Goal: Transaction & Acquisition: Obtain resource

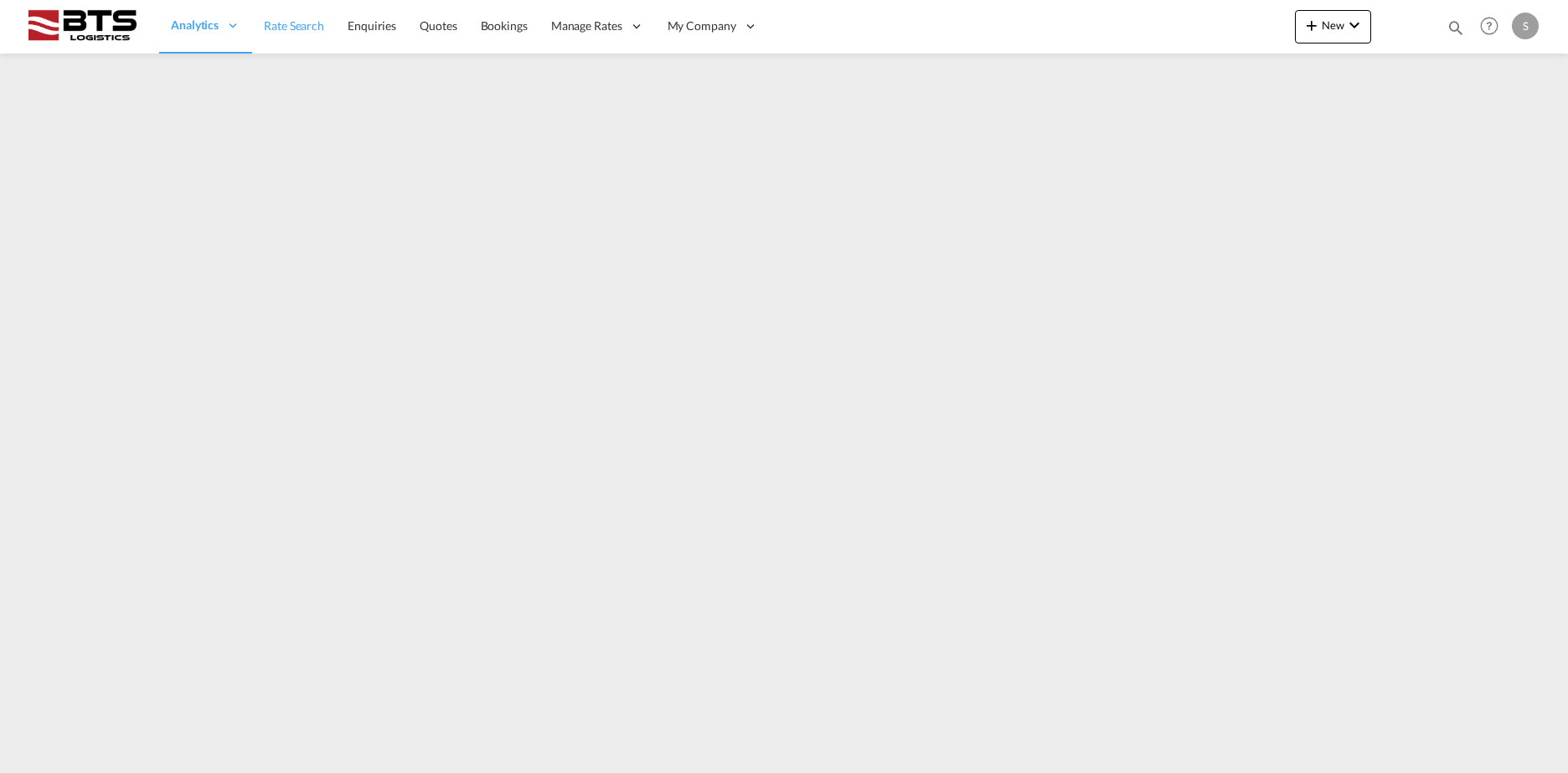
click at [310, 24] on span "Rate Search" at bounding box center [294, 25] width 60 height 14
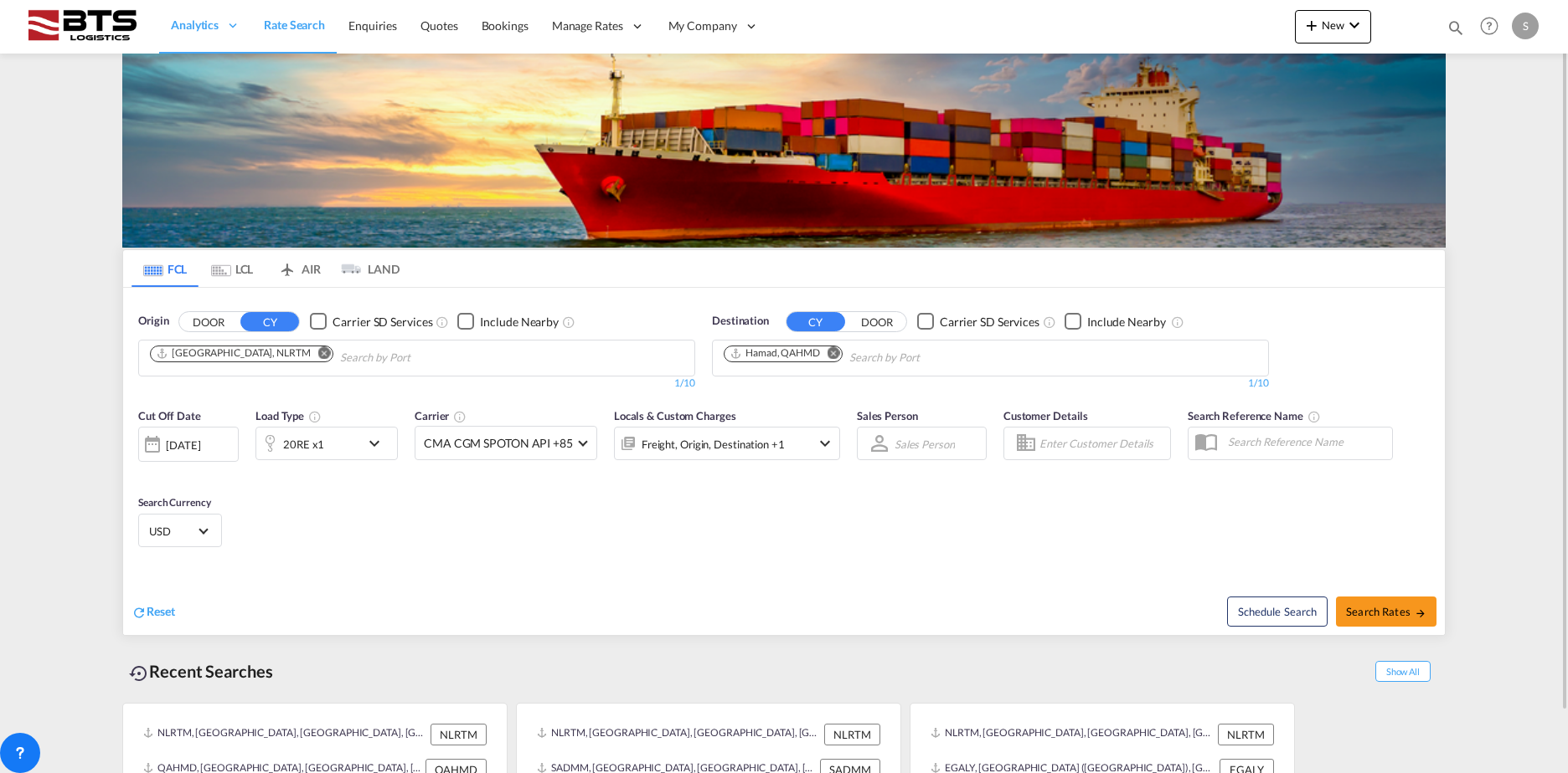
click at [836, 353] on md-icon "Remove" at bounding box center [833, 353] width 13 height 13
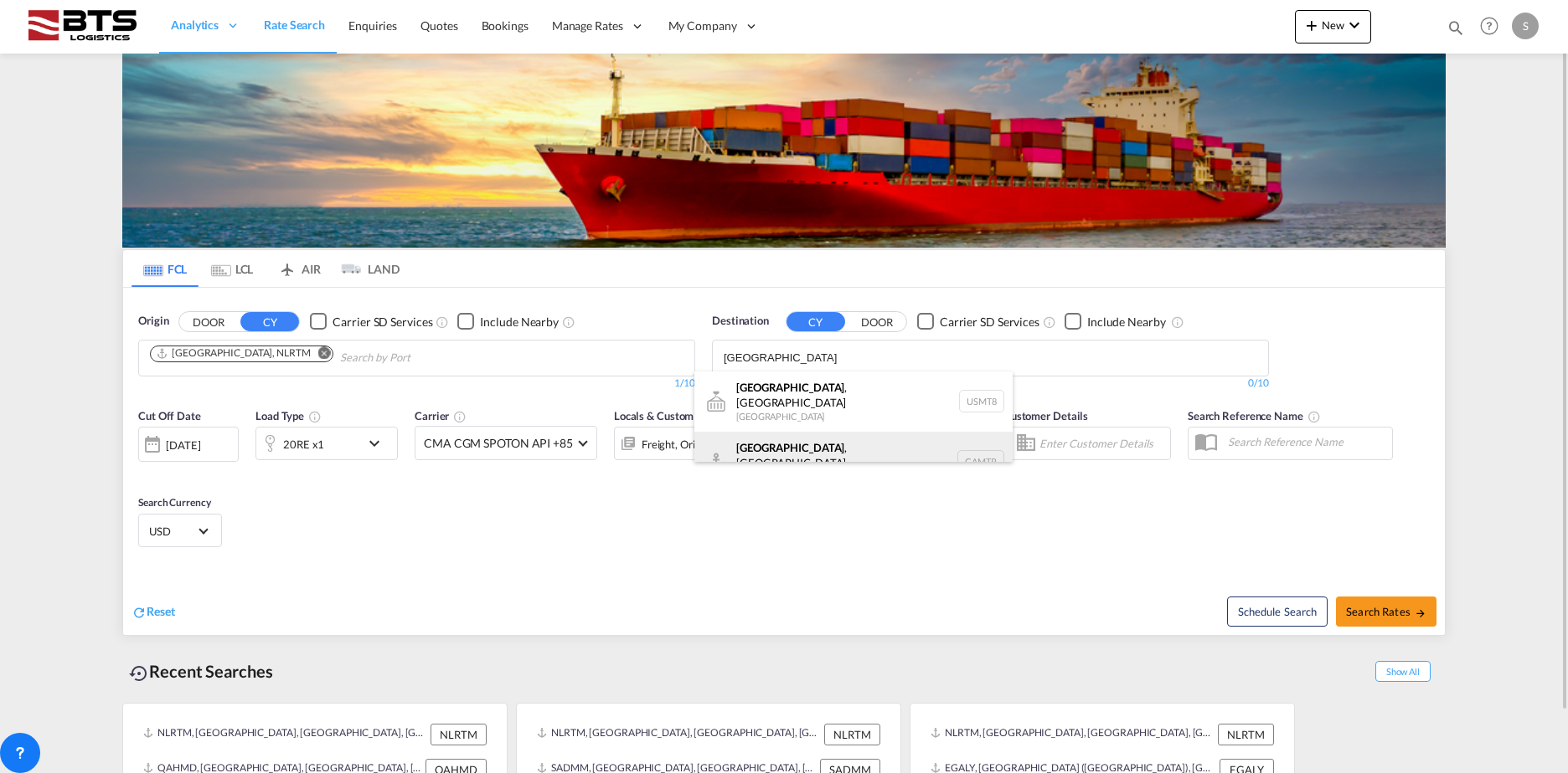
type input "[GEOGRAPHIC_DATA]"
click at [787, 449] on div "[GEOGRAPHIC_DATA] , [GEOGRAPHIC_DATA] [GEOGRAPHIC_DATA] CAMTR" at bounding box center [853, 462] width 318 height 60
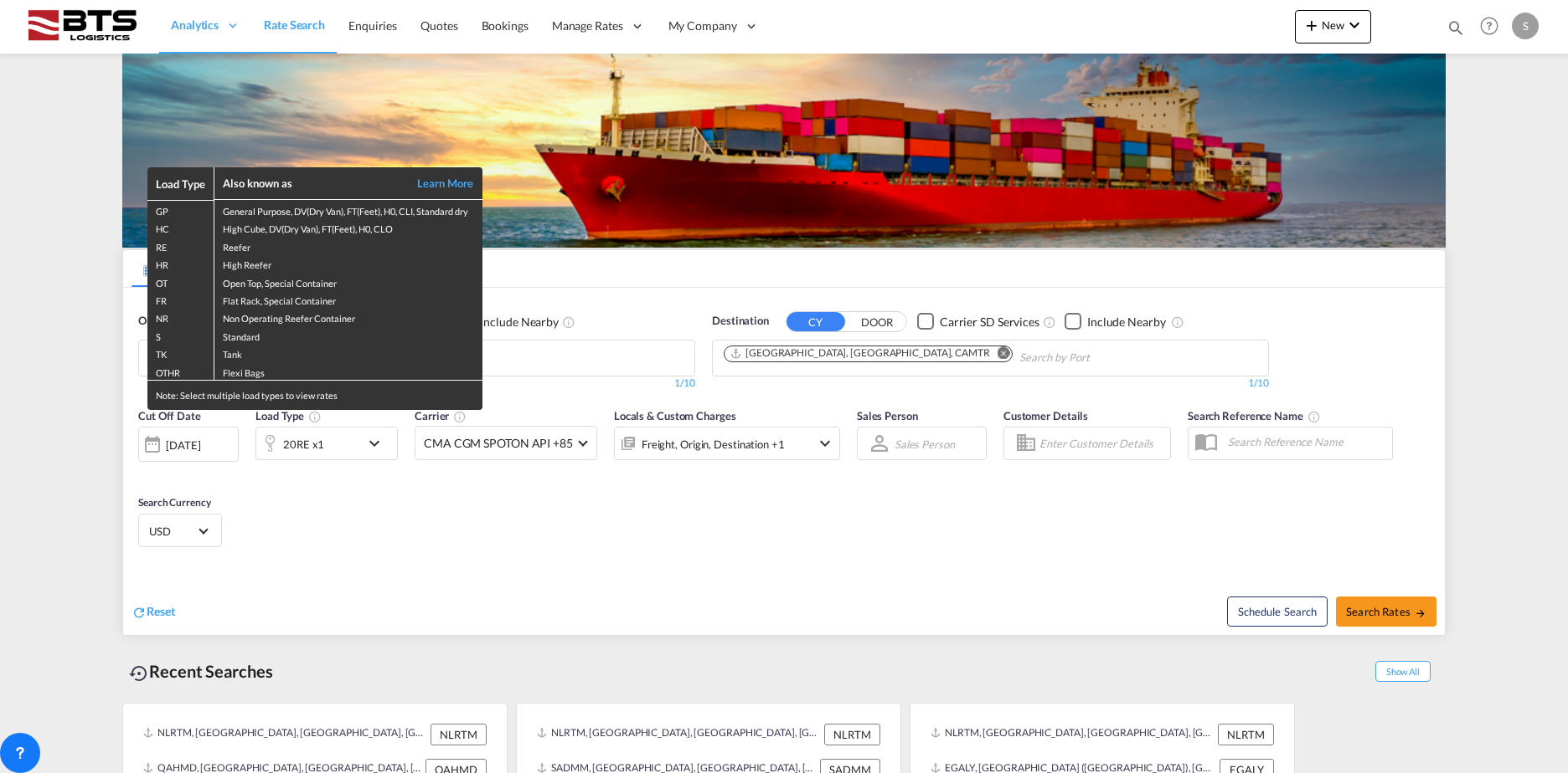
click at [315, 435] on div "Load Type Also known as Learn More GP General Purpose, DV(Dry Van), FT(Feet), H…" at bounding box center [784, 386] width 1568 height 773
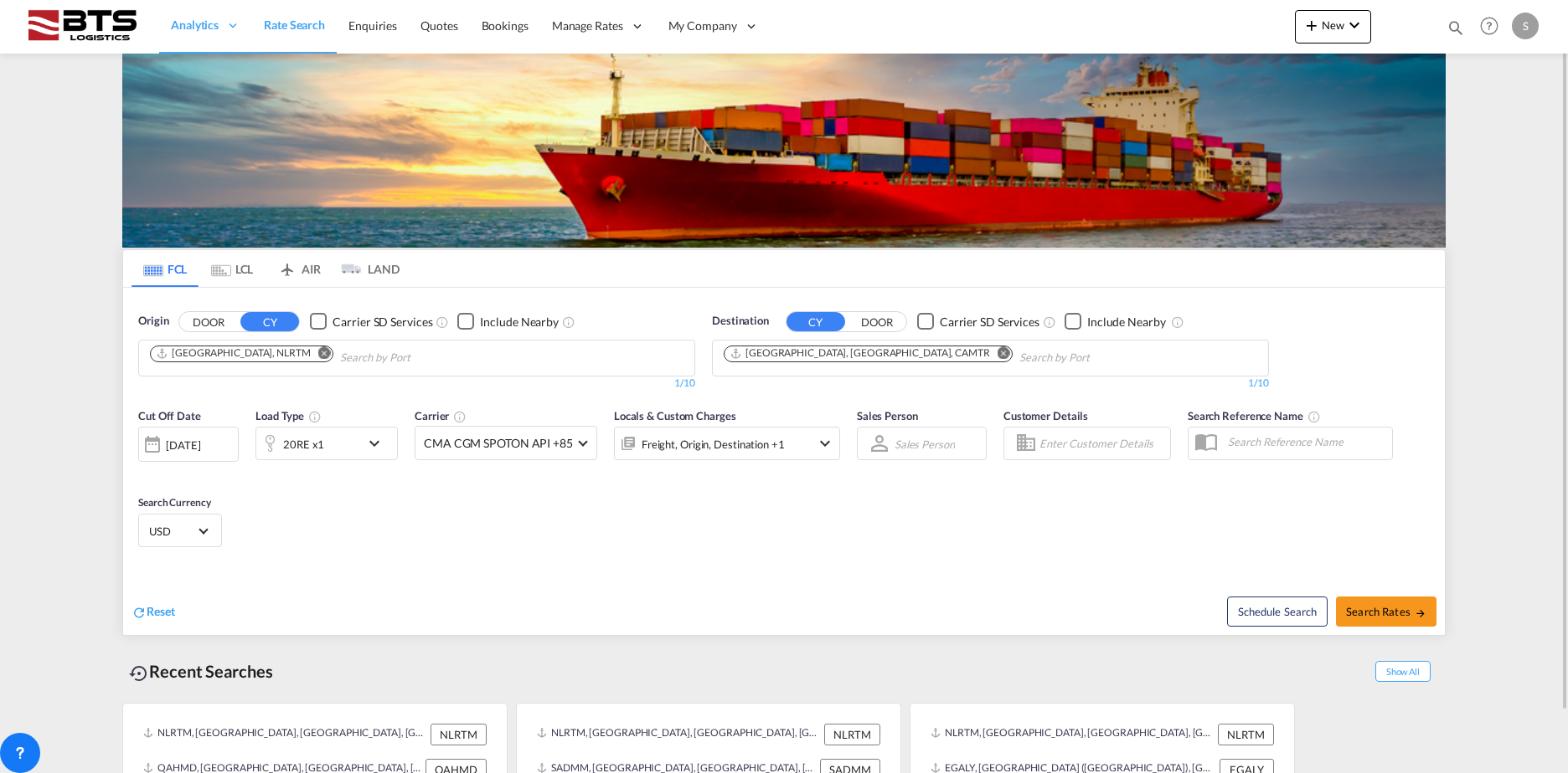
click at [310, 446] on div "20RE x1" at bounding box center [304, 444] width 41 height 23
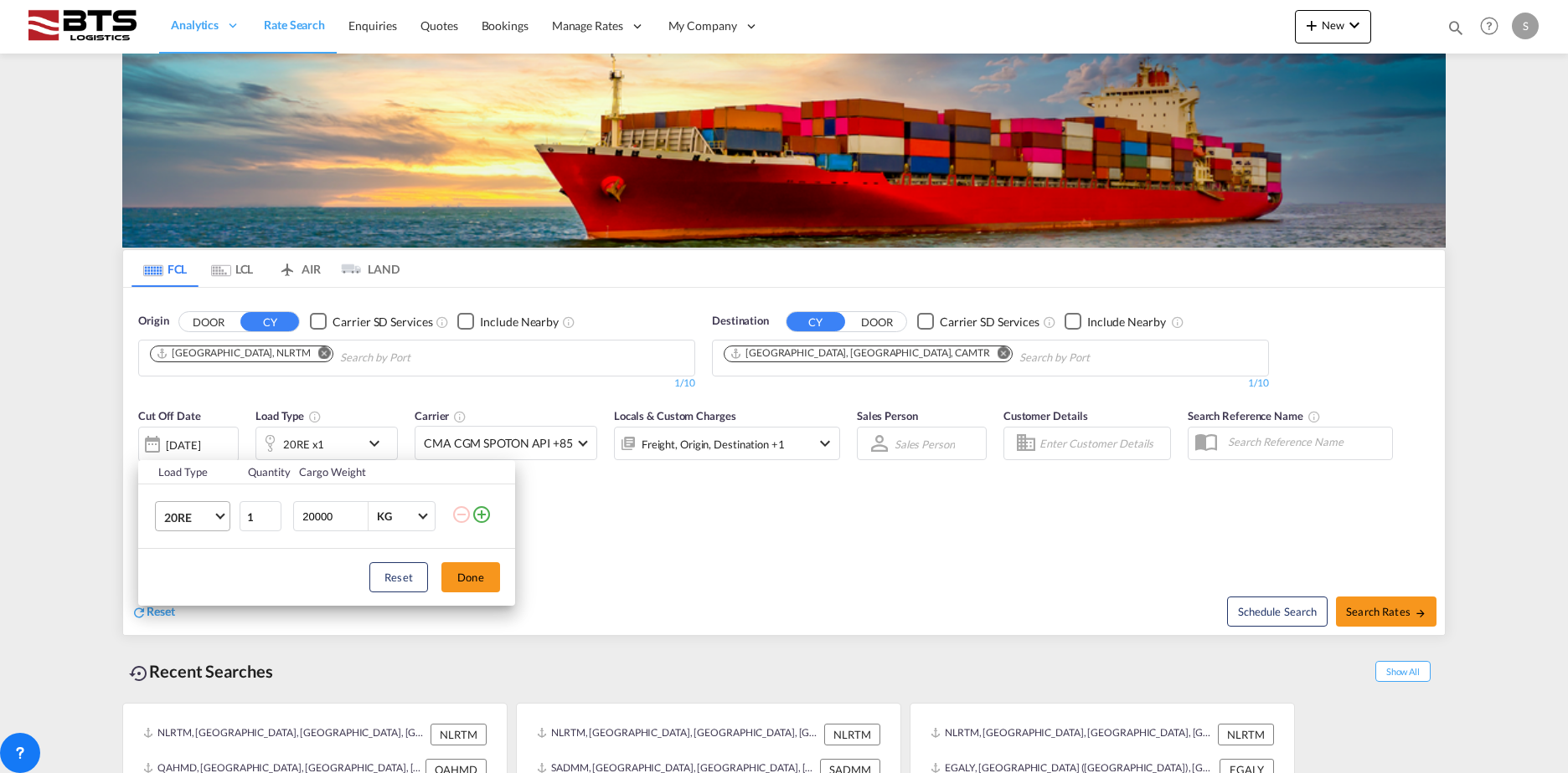
click at [164, 528] on md-select-value "20RE" at bounding box center [195, 516] width 67 height 28
click at [185, 440] on div "40HC" at bounding box center [180, 437] width 31 height 16
click at [494, 572] on button "Done" at bounding box center [471, 577] width 59 height 30
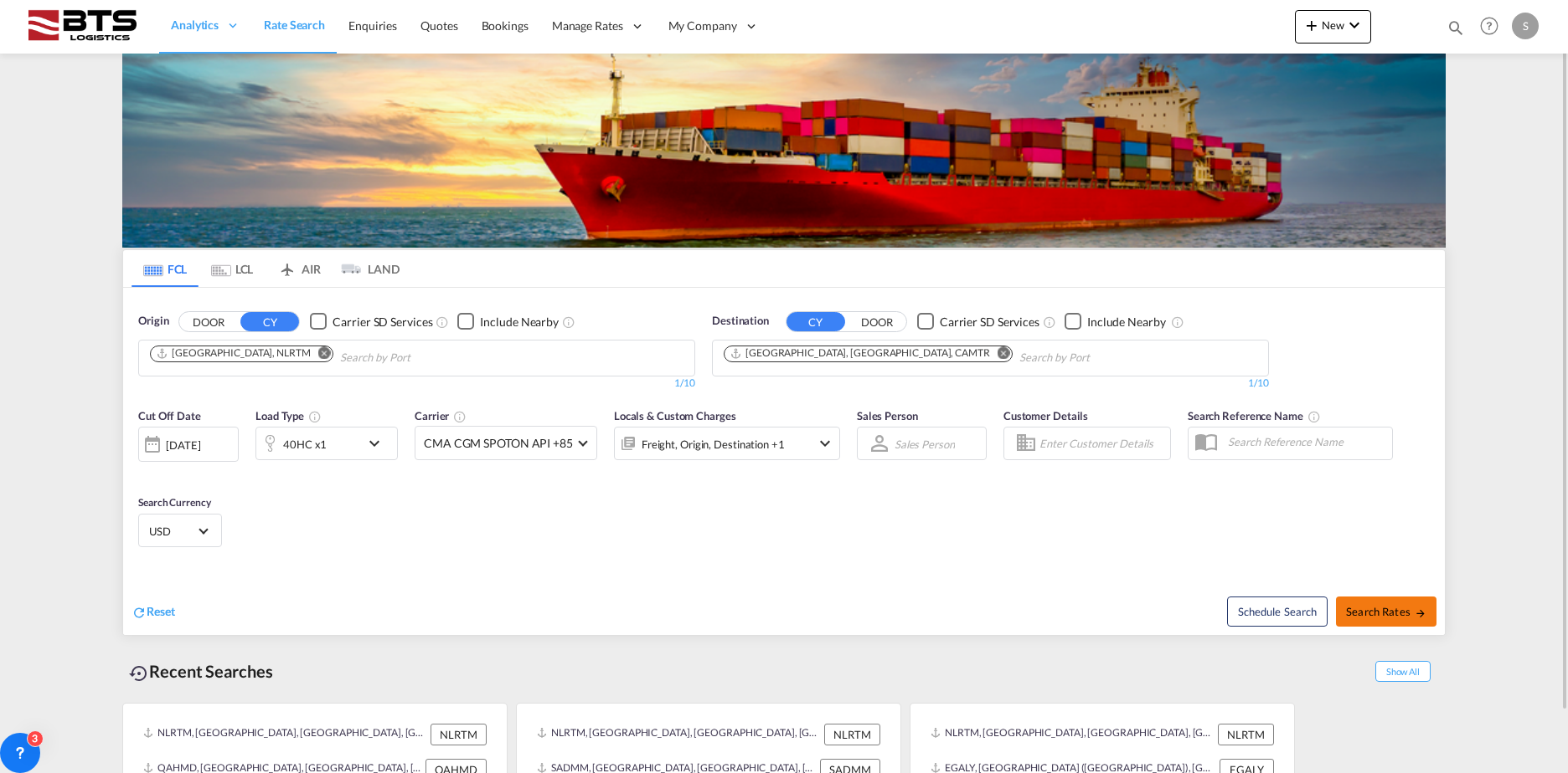
click at [1383, 608] on span "Search Rates" at bounding box center [1385, 612] width 80 height 14
type input "NLRTM to CAMTR / [DATE]"
